Goal: Transaction & Acquisition: Register for event/course

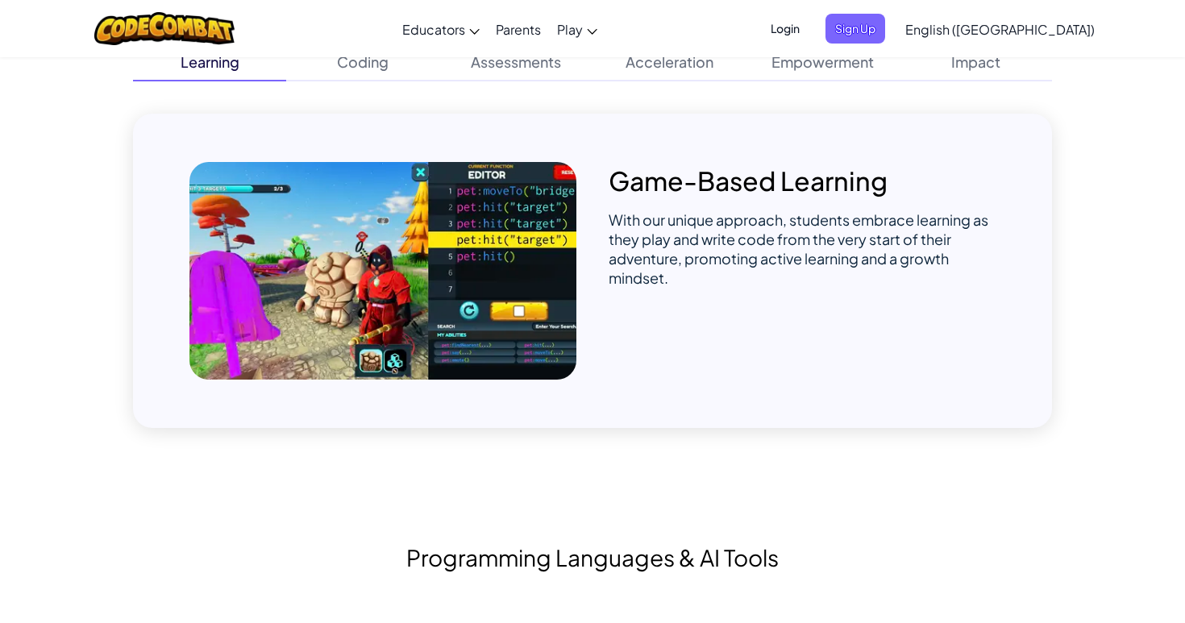
scroll to position [1081, 0]
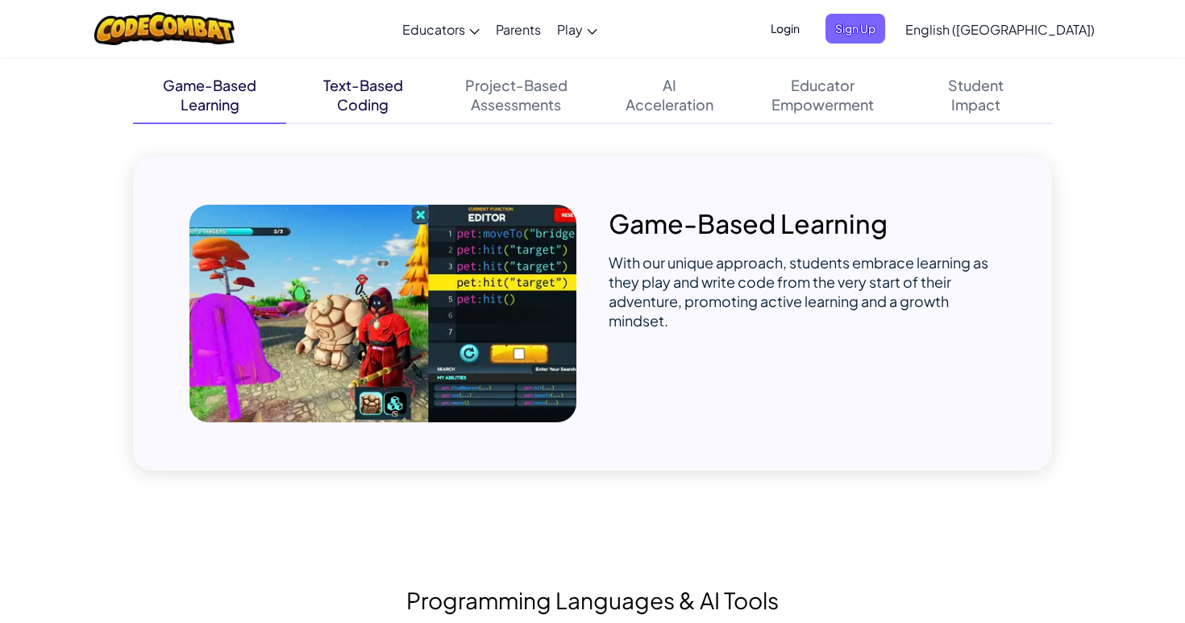
click at [356, 106] on div "Coding" at bounding box center [363, 104] width 52 height 19
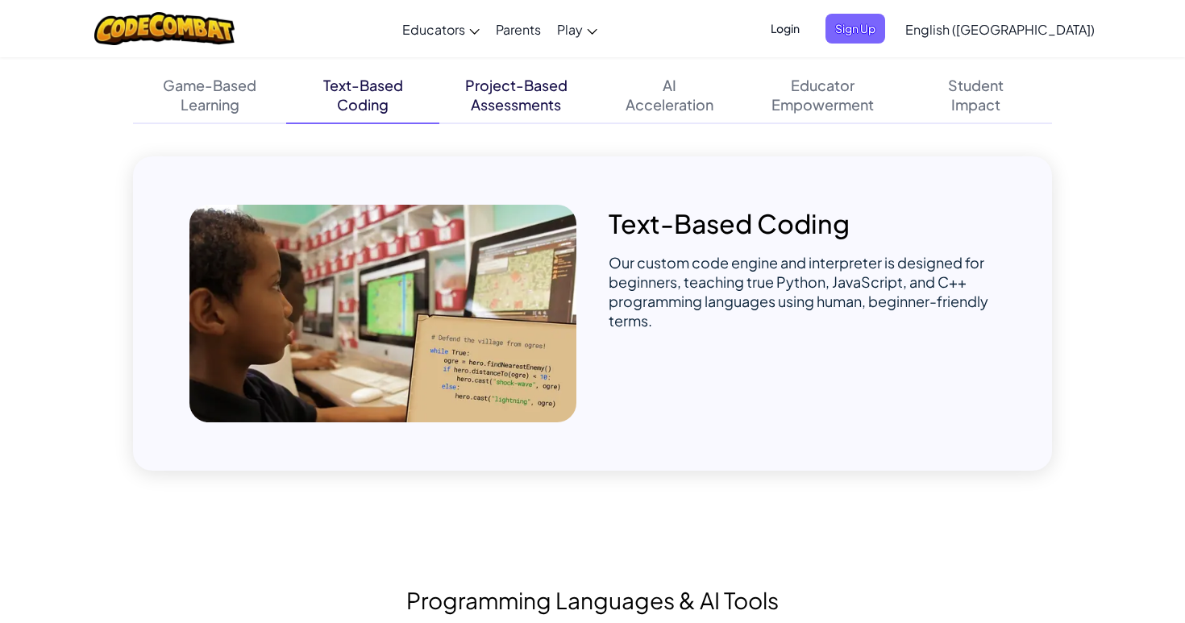
click at [473, 106] on div "Assessments" at bounding box center [516, 104] width 90 height 19
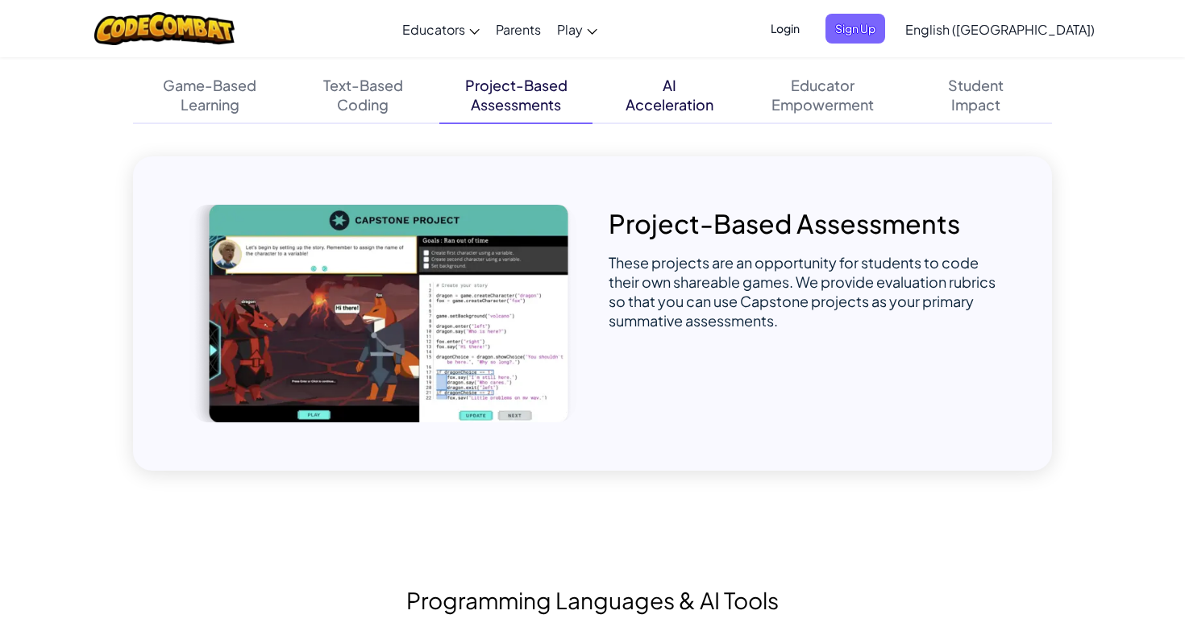
click at [646, 102] on div "Acceleration" at bounding box center [669, 104] width 88 height 19
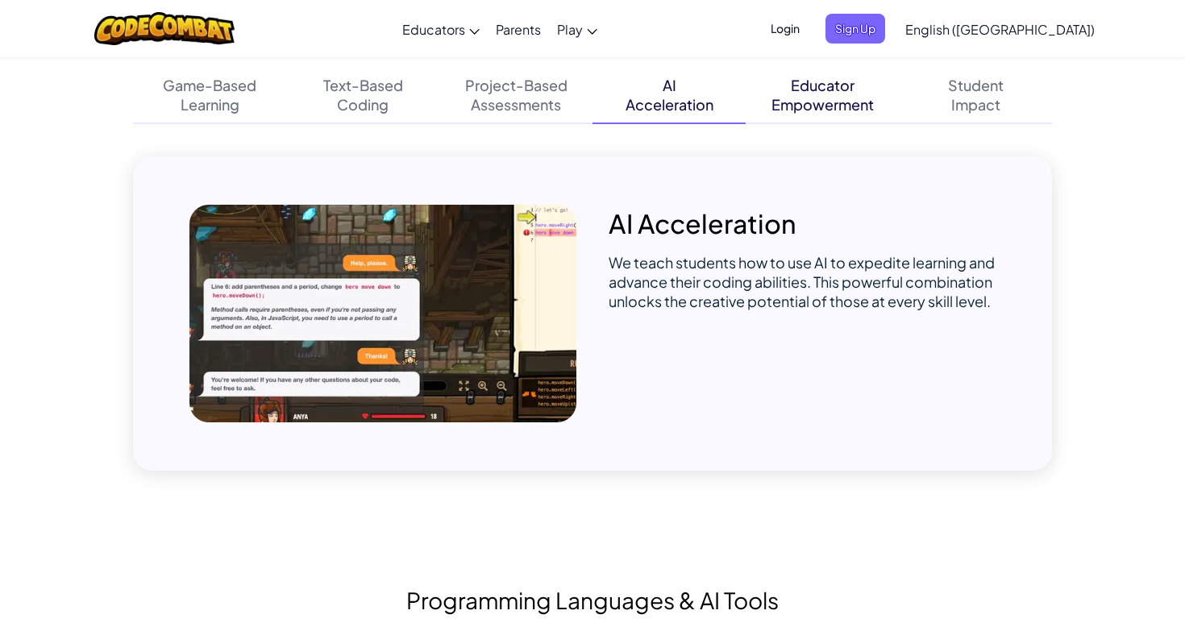
click at [833, 102] on div "Empowerment" at bounding box center [822, 104] width 102 height 19
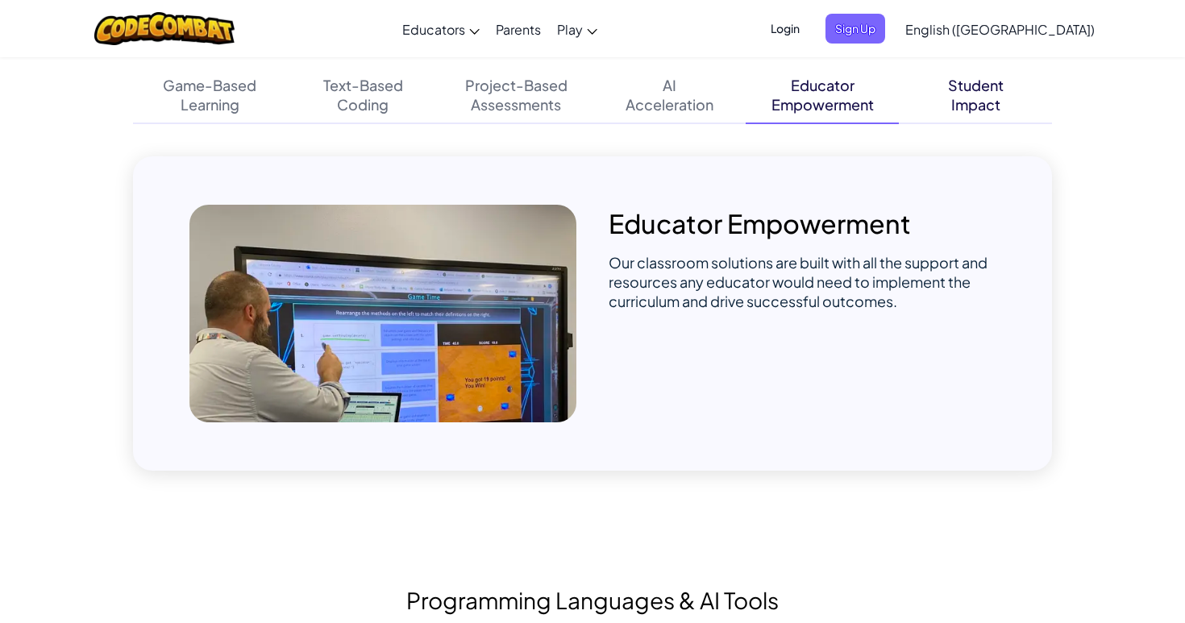
click at [982, 83] on div "Student" at bounding box center [976, 85] width 56 height 19
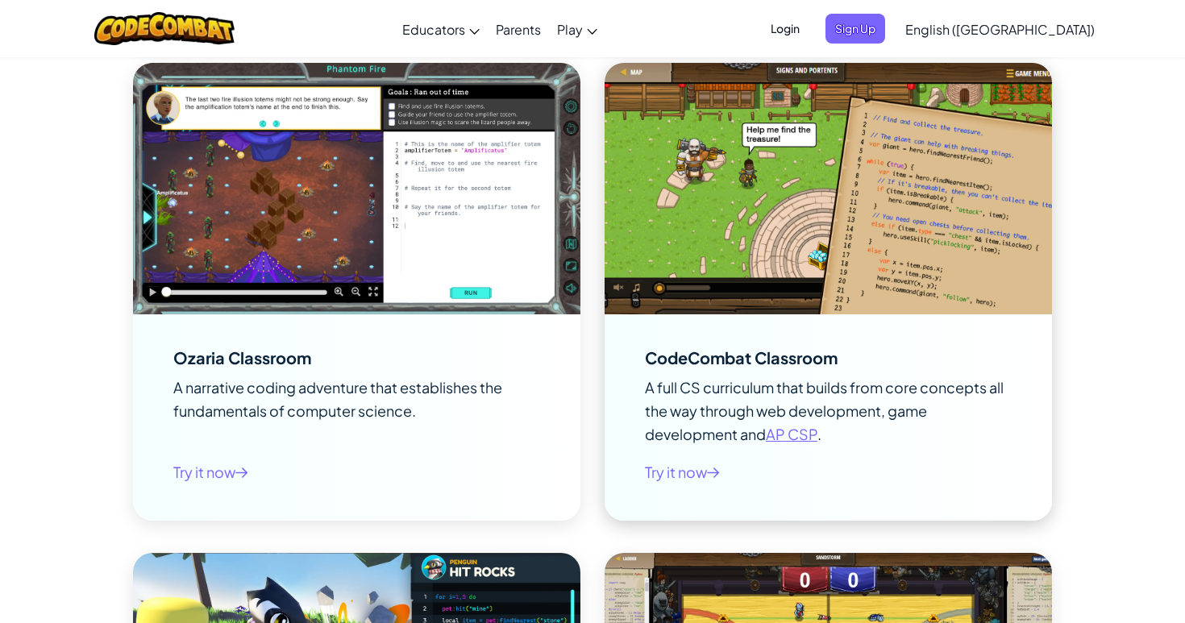
scroll to position [2085, 0]
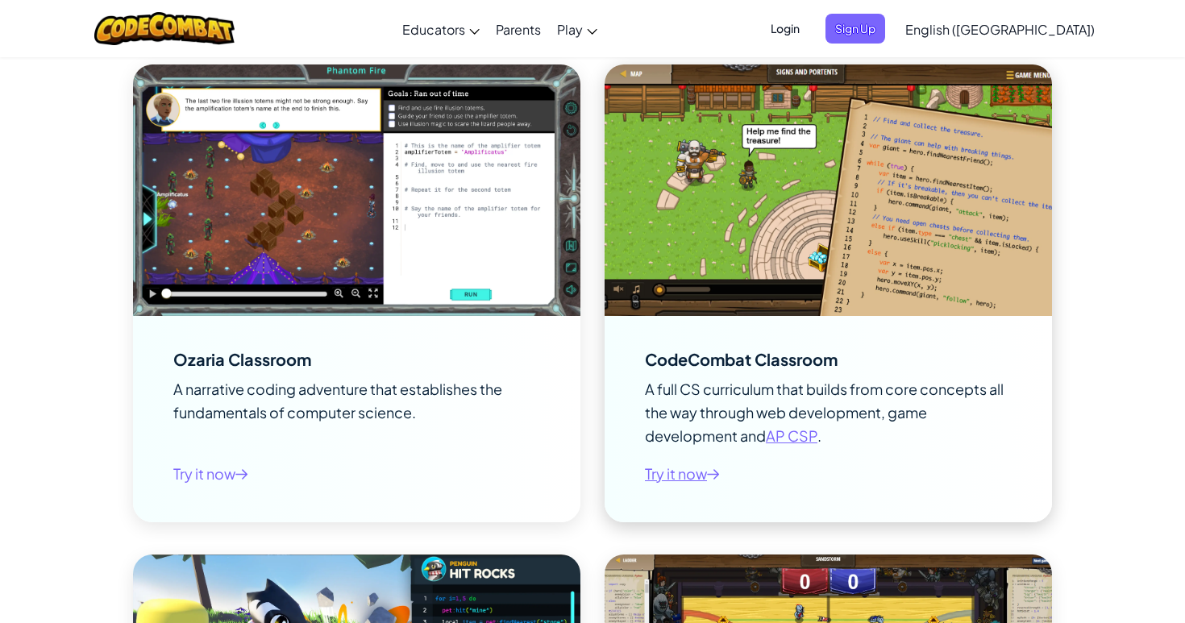
click at [705, 472] on span "Try it now" at bounding box center [682, 473] width 75 height 23
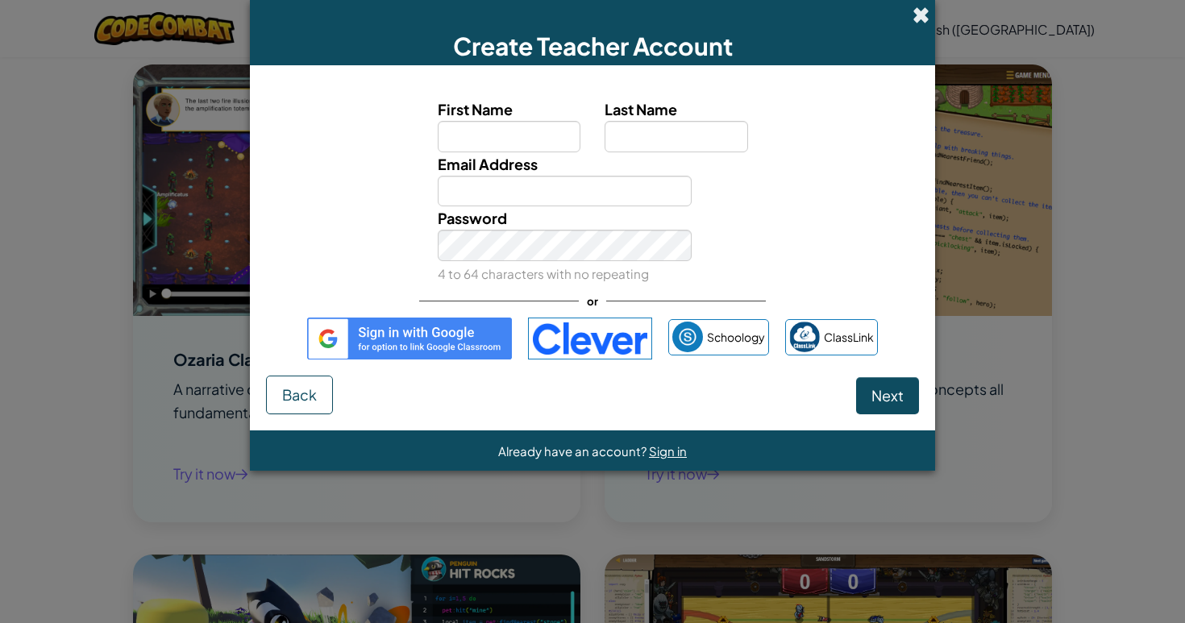
click at [924, 15] on span at bounding box center [920, 14] width 17 height 17
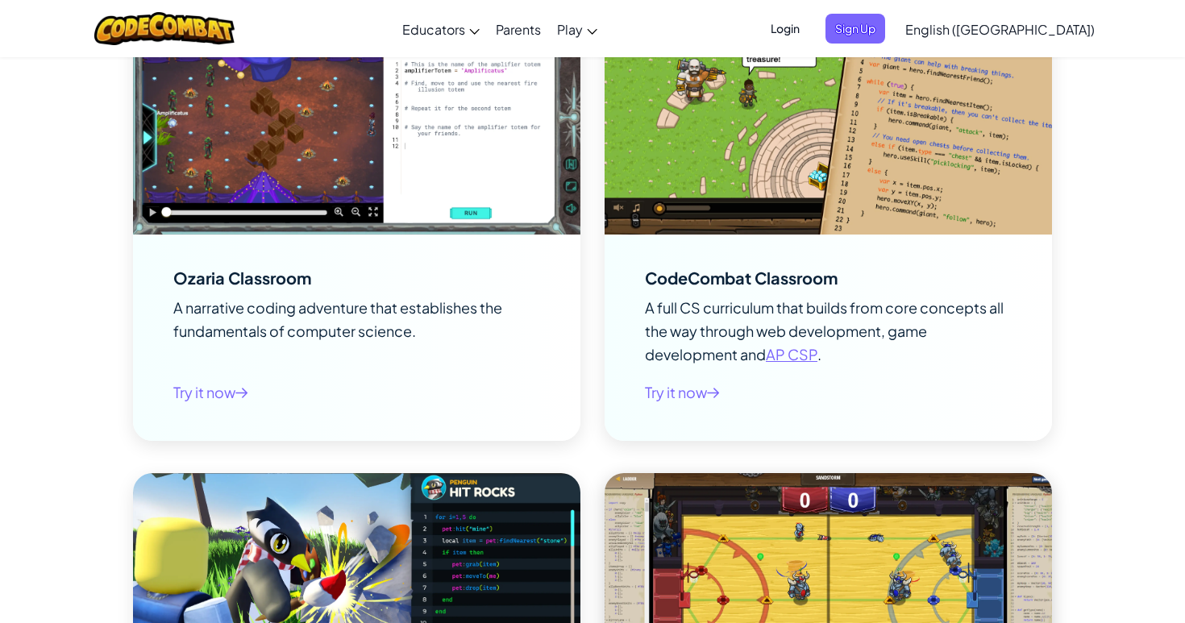
scroll to position [2155, 0]
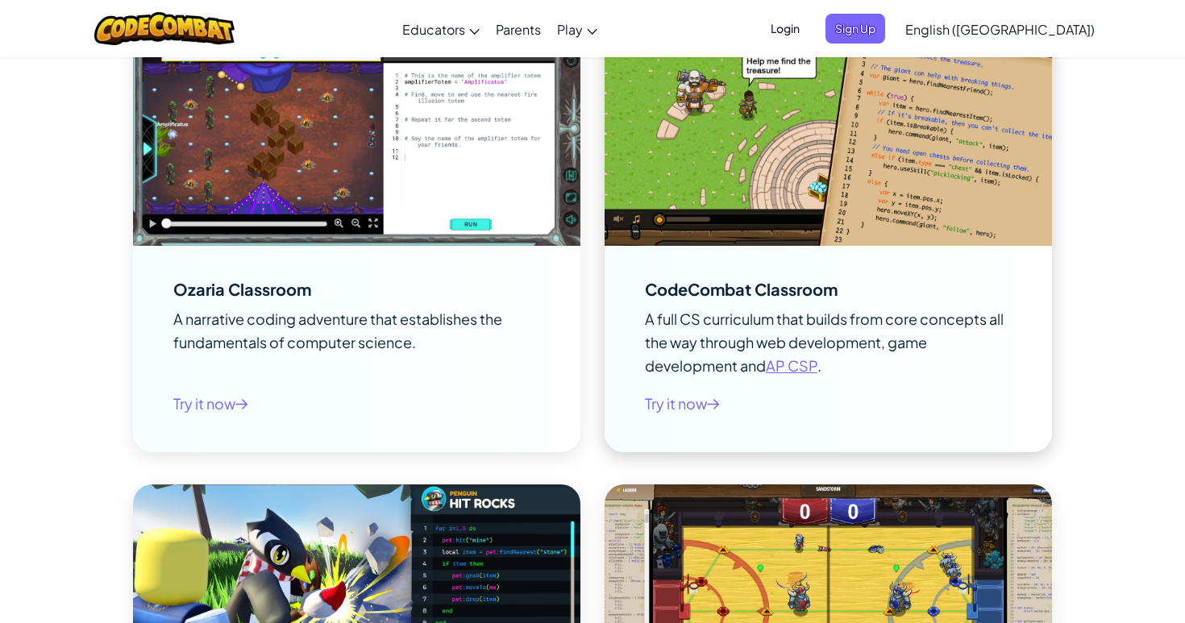
click at [851, 280] on div "CodeCombat Classroom A full CS curriculum that builds from core concepts all th…" at bounding box center [828, 349] width 367 height 142
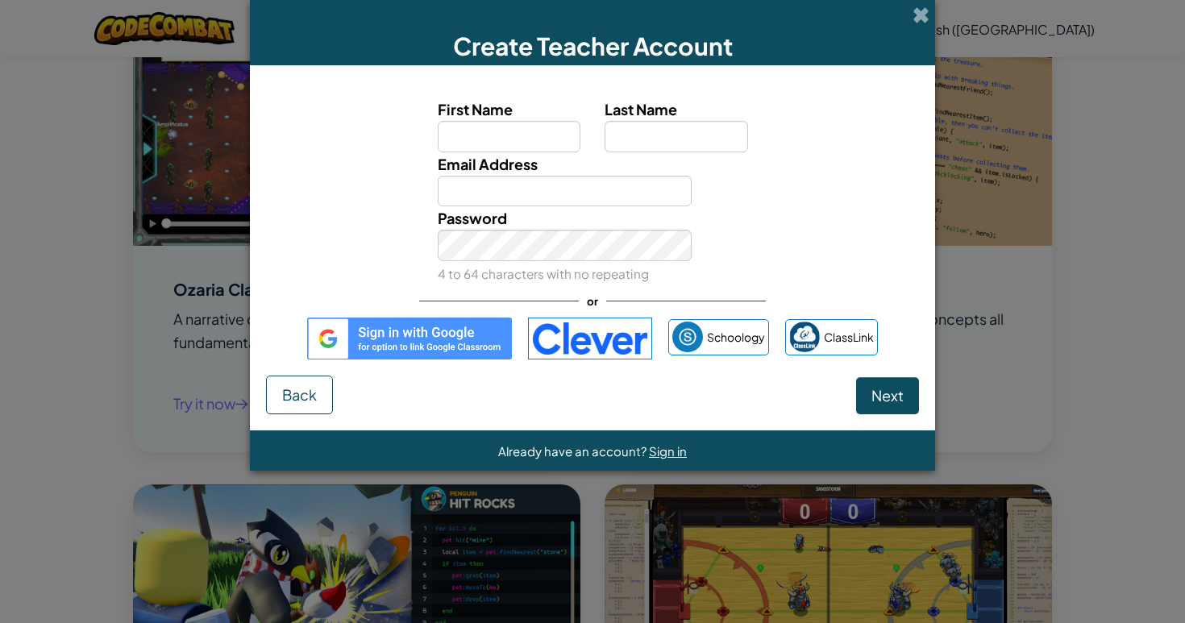
click at [382, 345] on img at bounding box center [409, 339] width 205 height 42
click at [383, 345] on img at bounding box center [409, 339] width 205 height 42
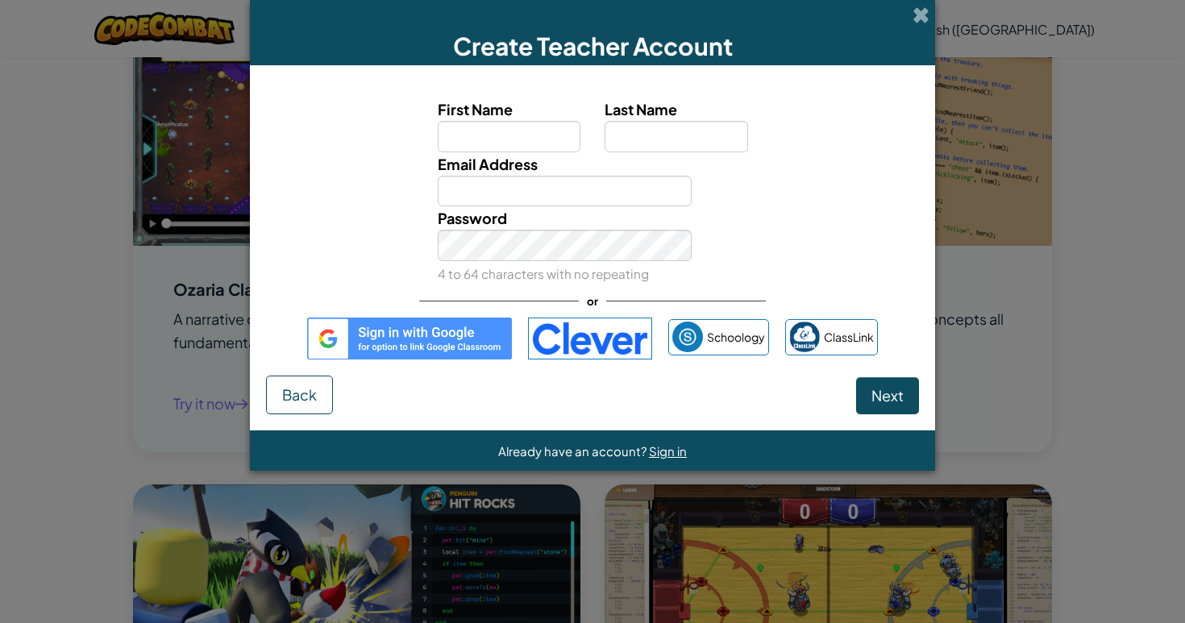
click at [413, 331] on img at bounding box center [409, 339] width 205 height 42
click at [405, 242] on div "Password 4 to 64 characters with no repeating" at bounding box center [592, 245] width 669 height 79
click at [913, 11] on span at bounding box center [920, 14] width 17 height 17
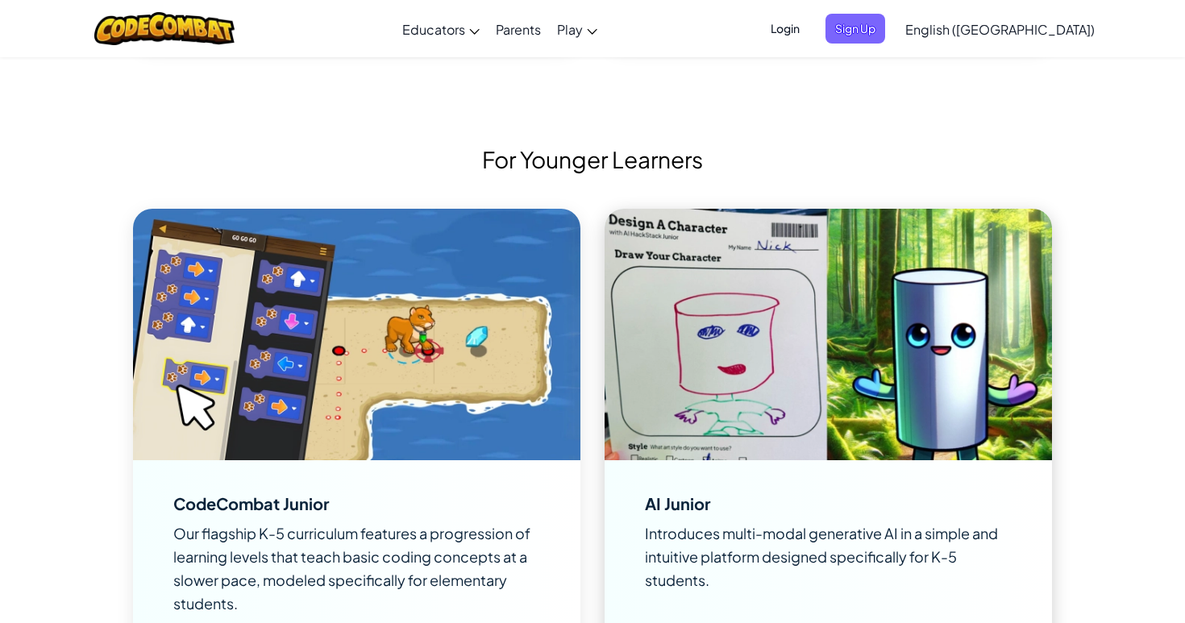
scroll to position [3610, 0]
